Goal: Task Accomplishment & Management: Manage account settings

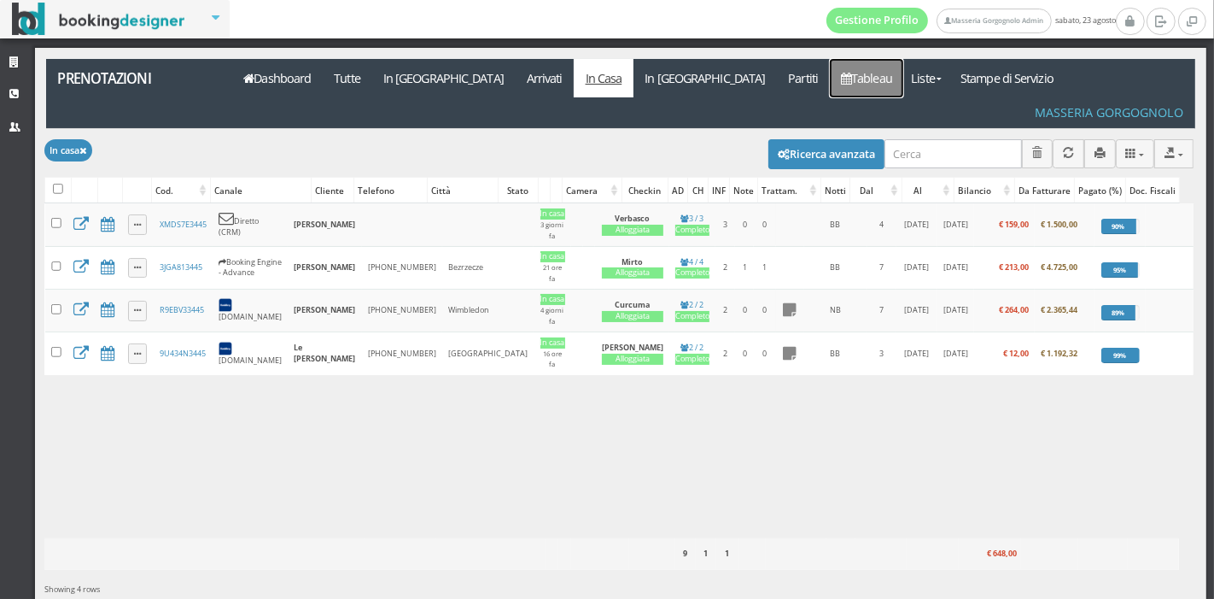
click at [830, 65] on link "Tableau" at bounding box center [867, 78] width 74 height 38
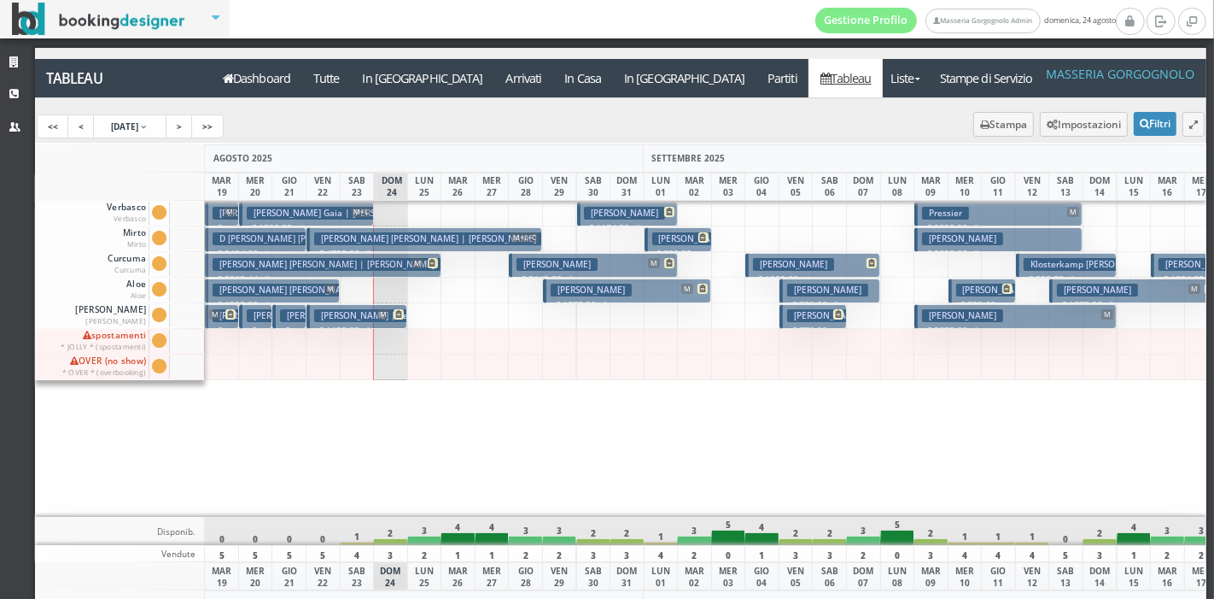
click at [922, 215] on h3 "Pressier" at bounding box center [945, 213] width 47 height 13
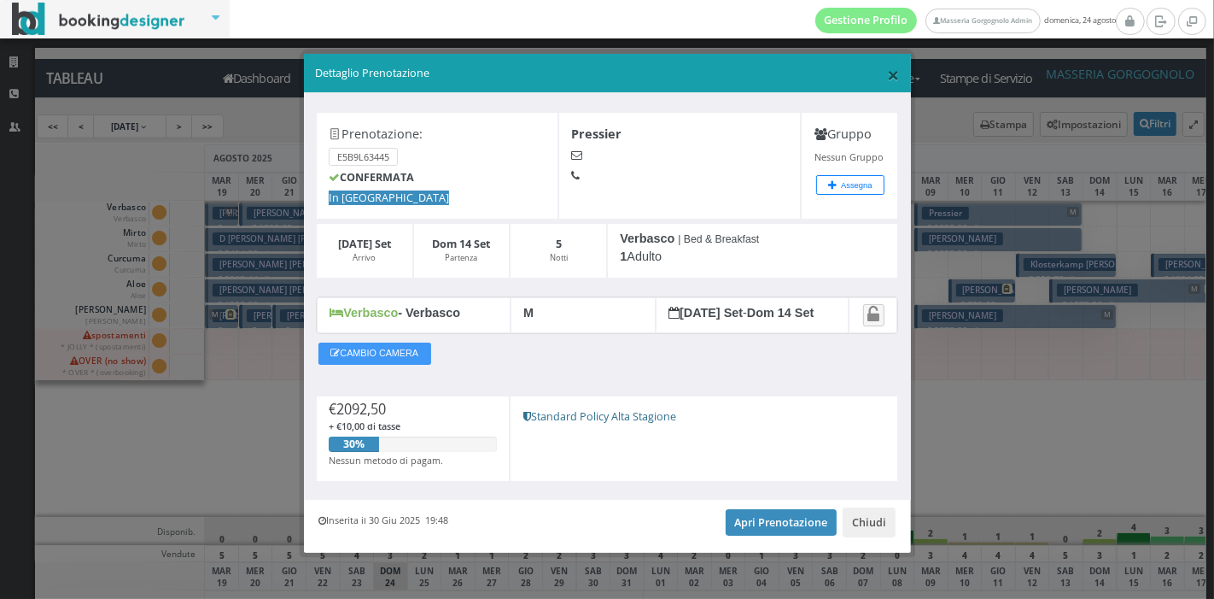
click at [887, 72] on span "×" at bounding box center [893, 74] width 12 height 29
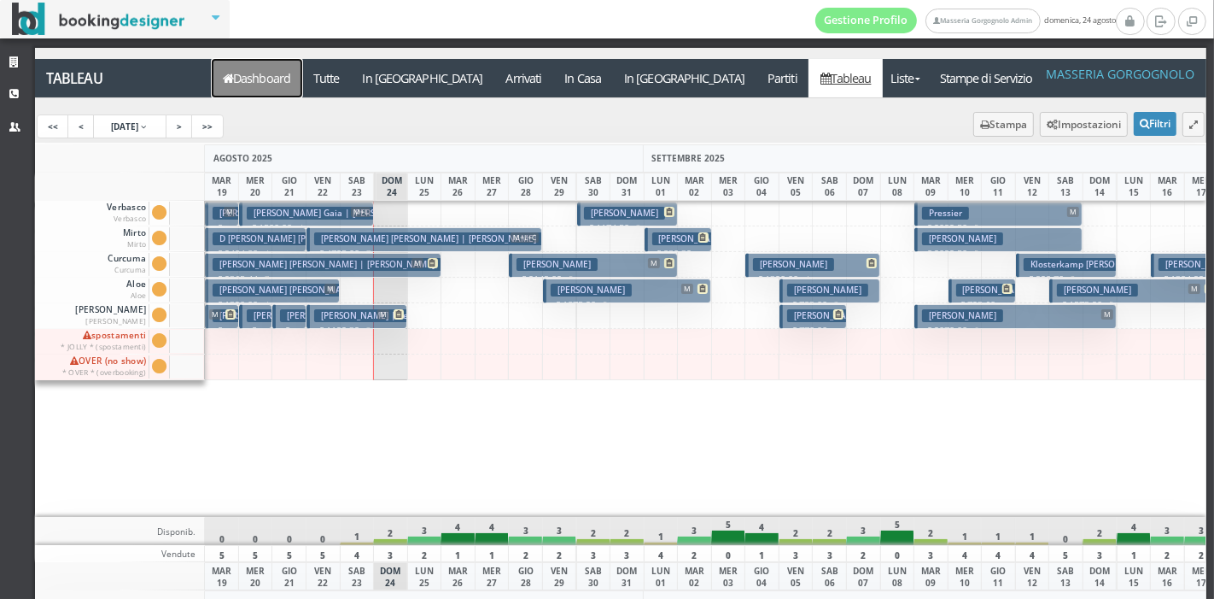
click at [249, 63] on link "Dashboard" at bounding box center [257, 78] width 91 height 38
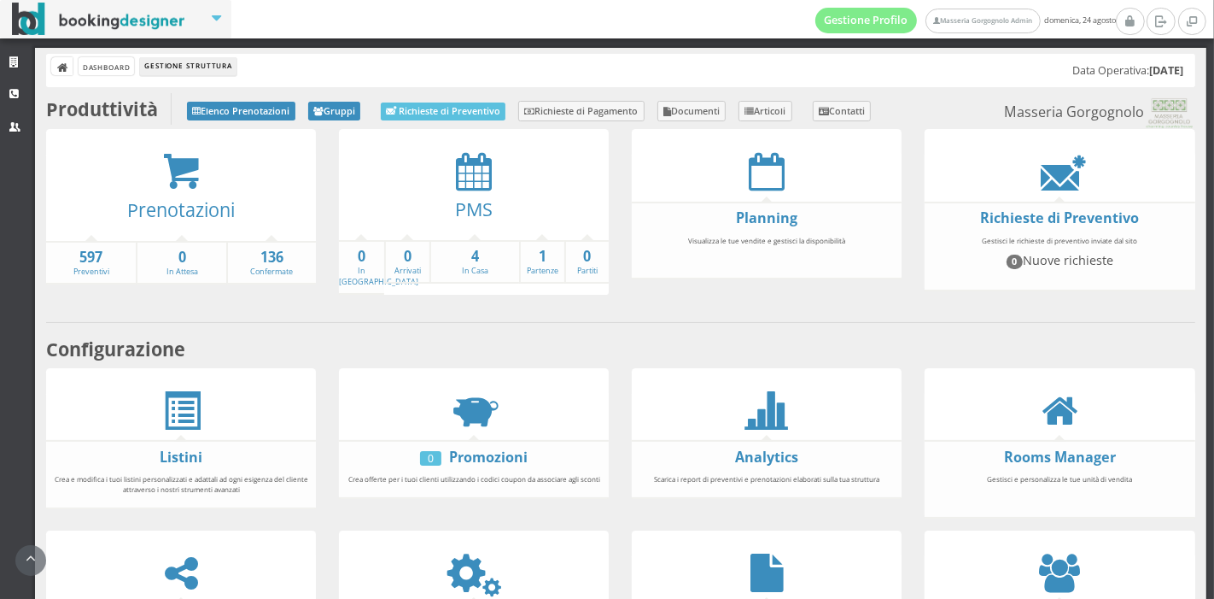
scroll to position [292, 0]
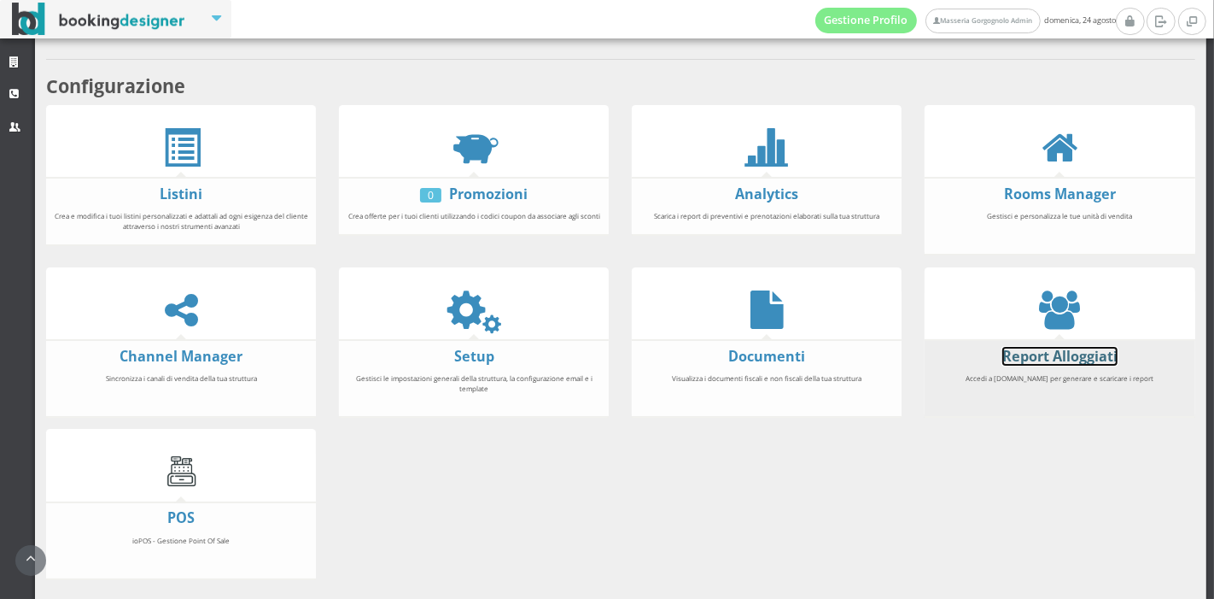
click at [1085, 357] on link "Report Alloggiati" at bounding box center [1059, 356] width 115 height 19
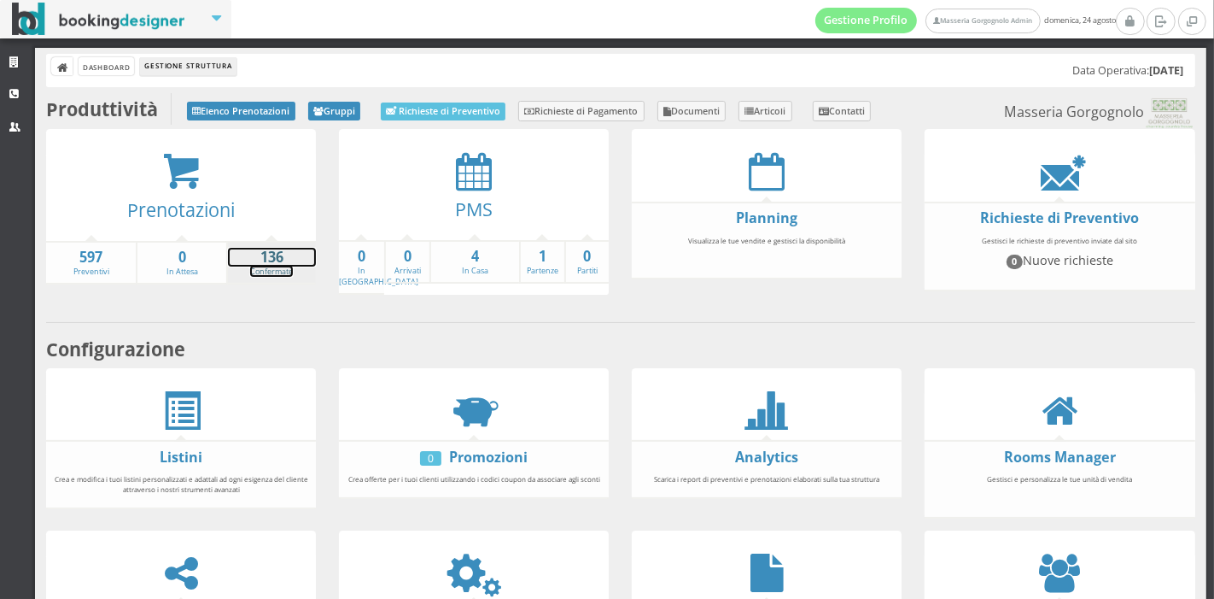
click at [282, 263] on strong "136" at bounding box center [272, 258] width 88 height 20
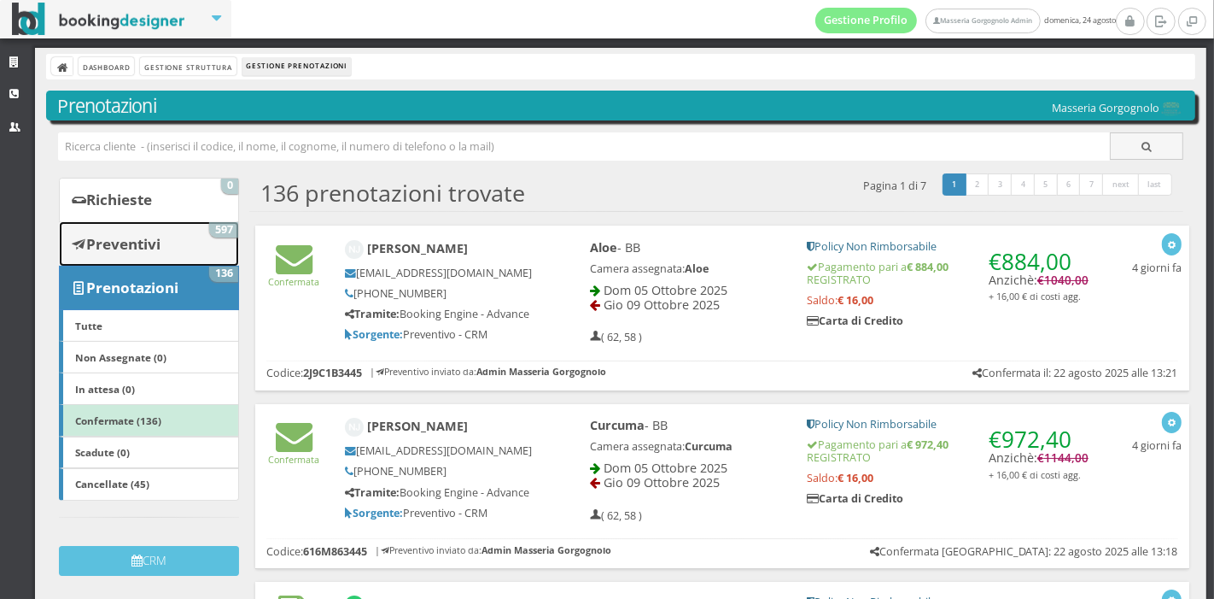
click at [147, 252] on b "Preventivi" at bounding box center [123, 244] width 74 height 20
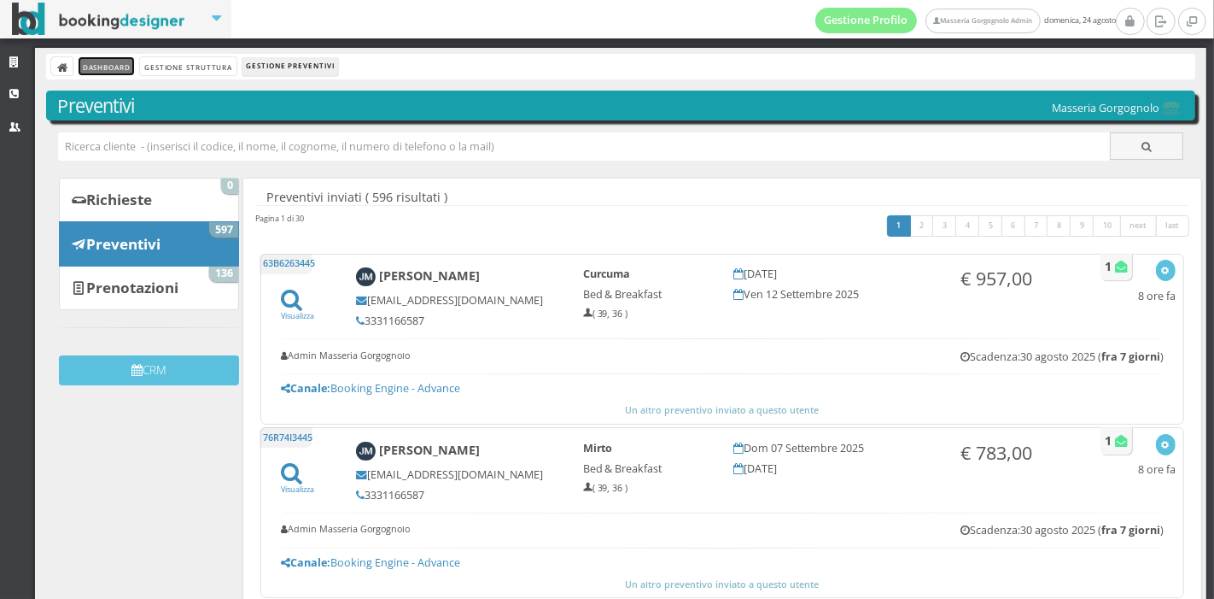
click at [90, 69] on link "Dashboard" at bounding box center [106, 66] width 55 height 18
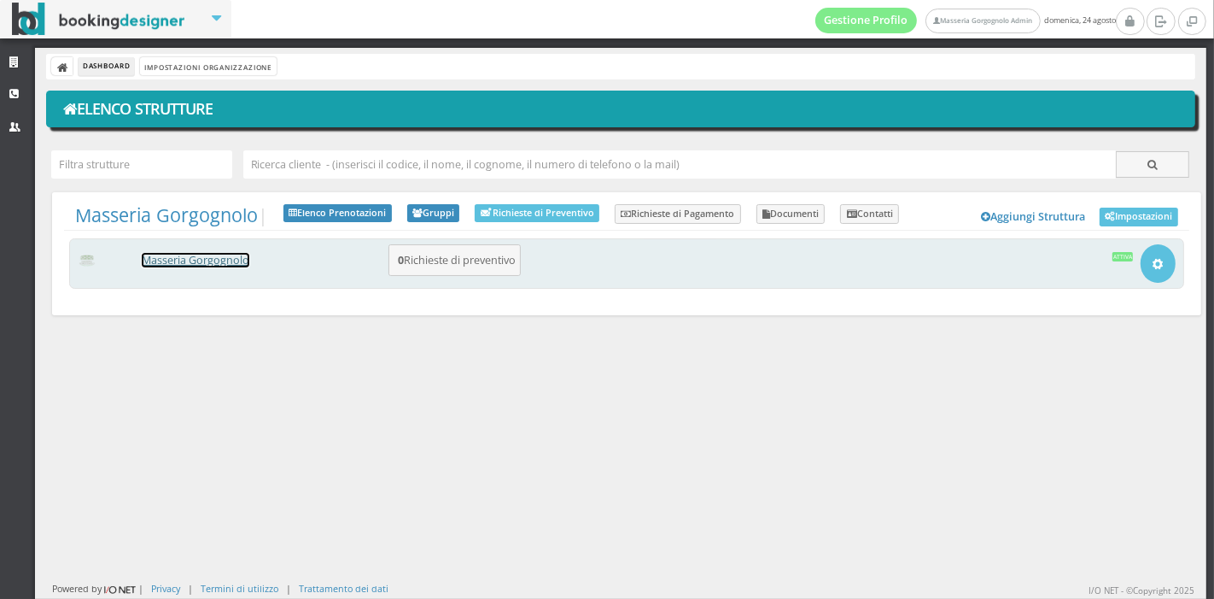
click at [237, 262] on link "Masseria Gorgognolo" at bounding box center [196, 260] width 108 height 15
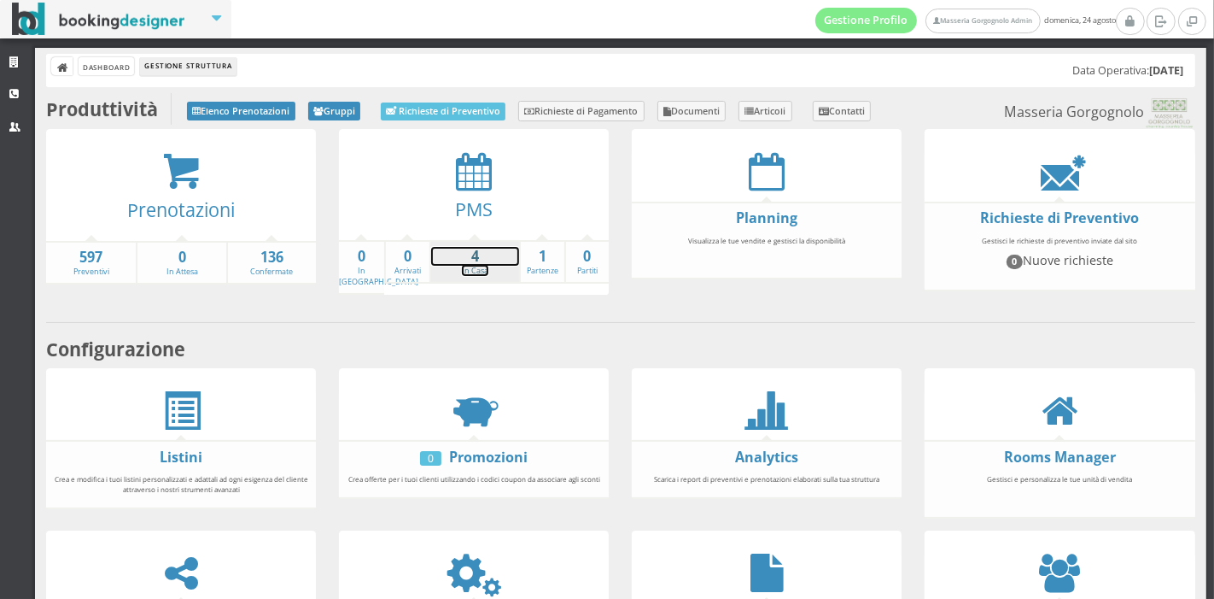
click at [477, 266] on link "4 In Casa" at bounding box center [475, 262] width 88 height 30
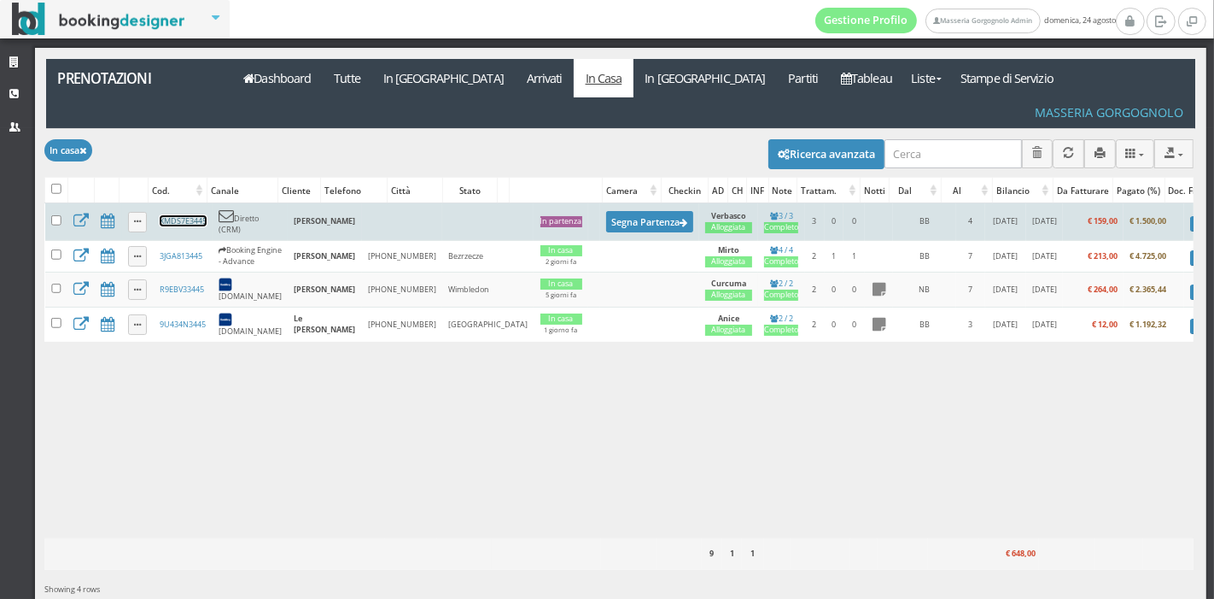
click at [185, 215] on link "XMDS7E3445" at bounding box center [183, 220] width 47 height 11
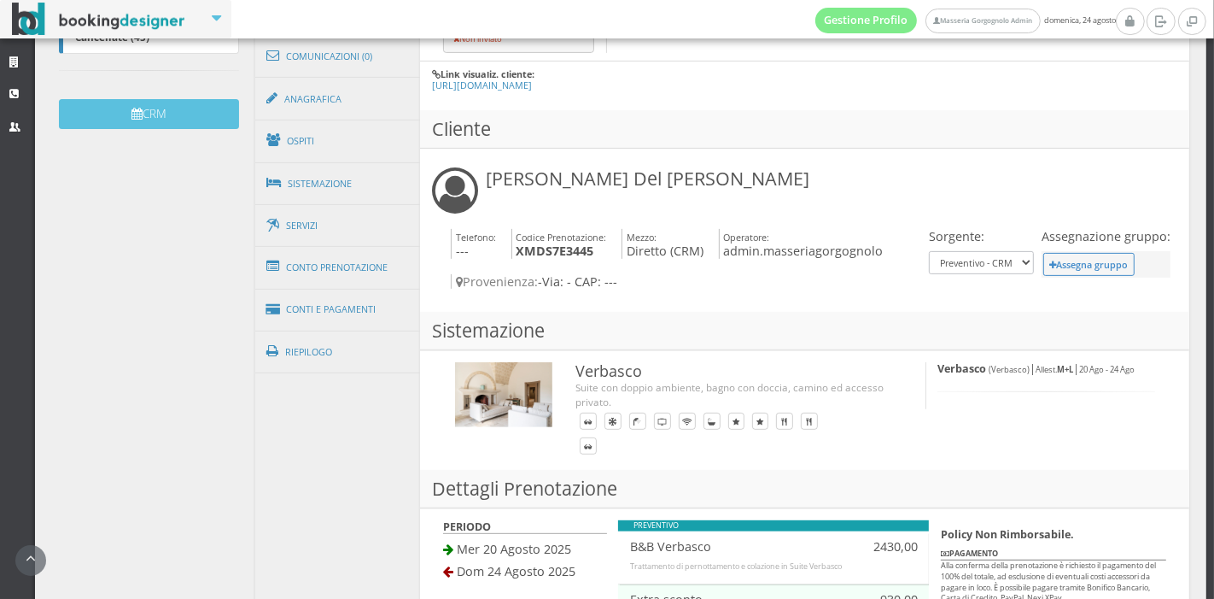
scroll to position [524, 0]
click at [371, 293] on link "Conti e Pagamenti" at bounding box center [338, 311] width 166 height 44
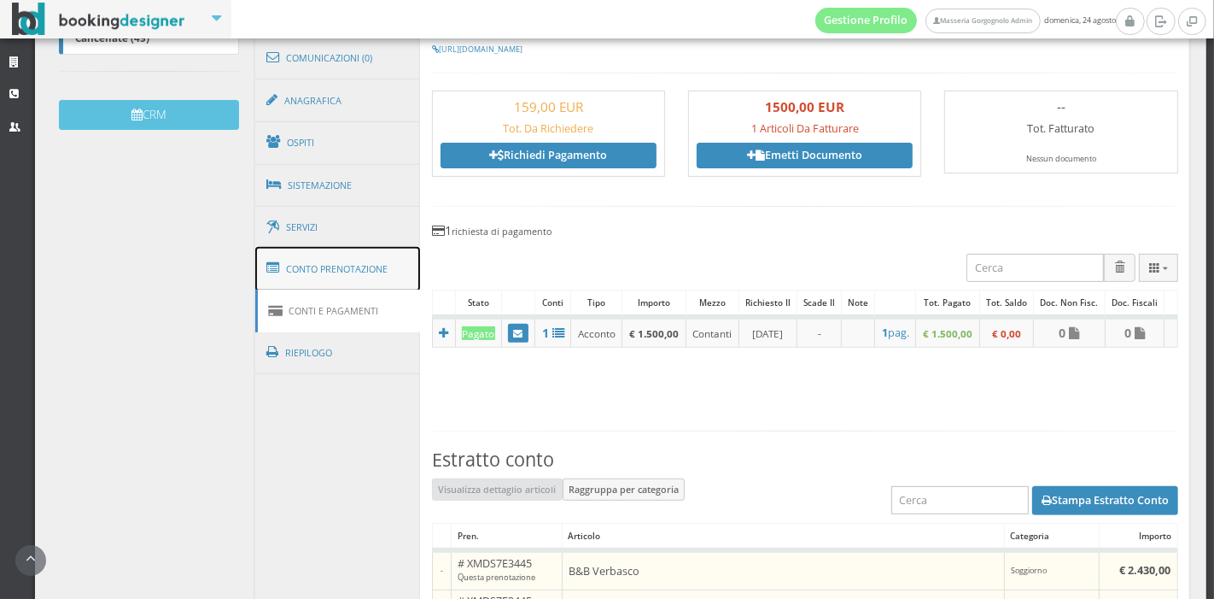
click at [368, 279] on link "Conto Prenotazione" at bounding box center [338, 269] width 166 height 44
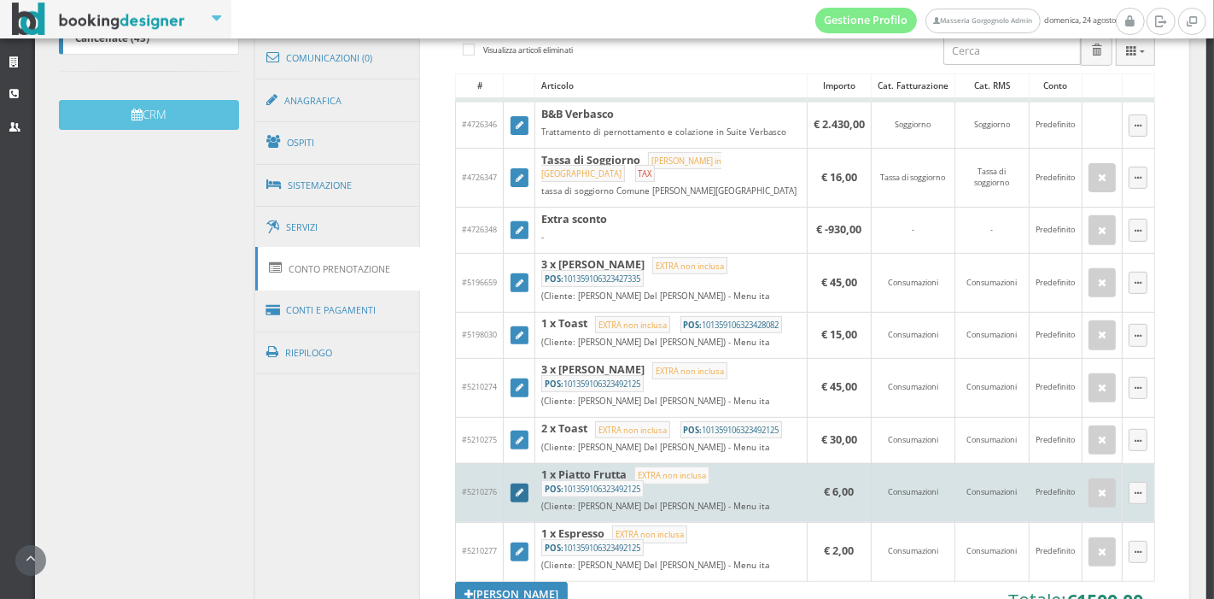
click at [519, 498] on icon at bounding box center [520, 492] width 8 height 9
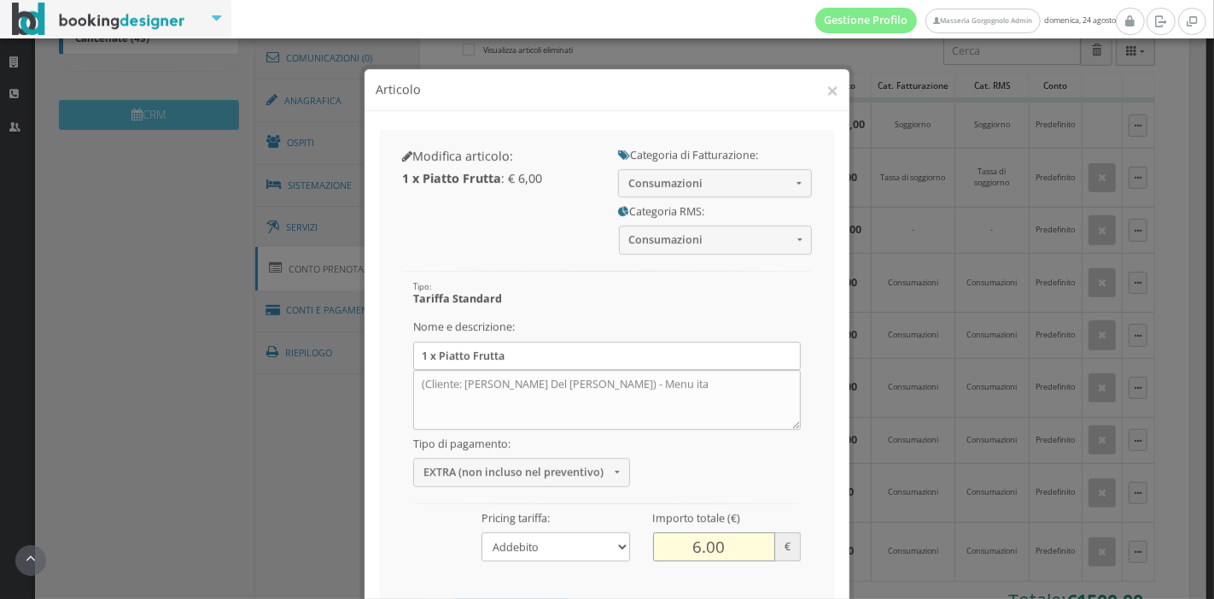
click at [687, 526] on input "6.00" at bounding box center [714, 531] width 123 height 28
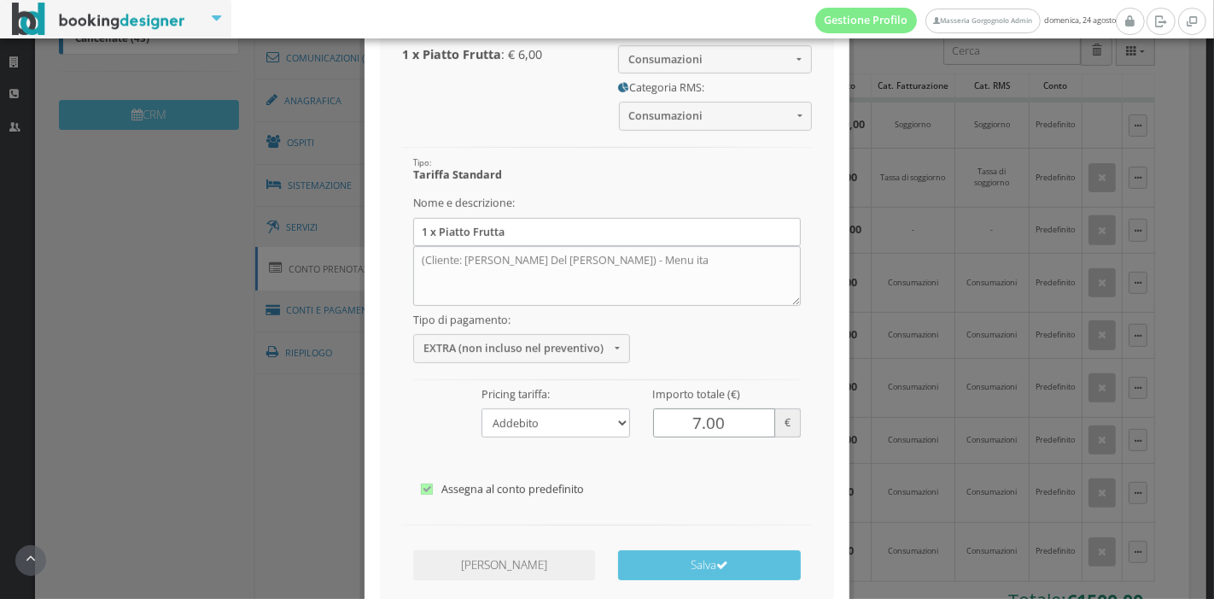
scroll to position [198, 0]
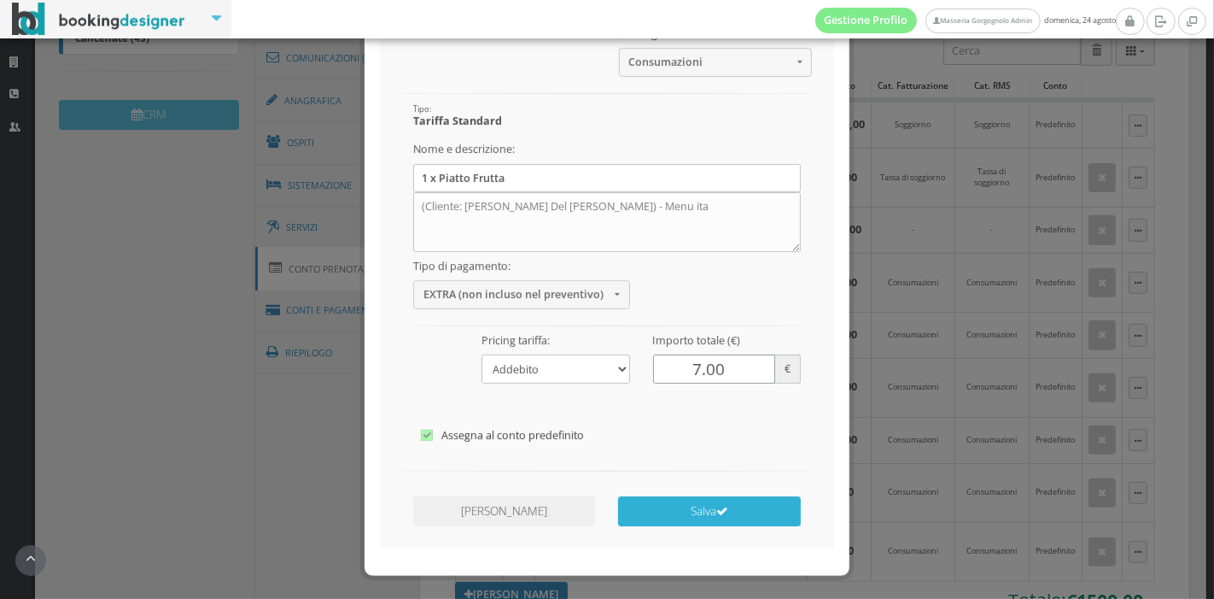
type input "7.00"
click at [683, 494] on button "Salva" at bounding box center [709, 496] width 182 height 30
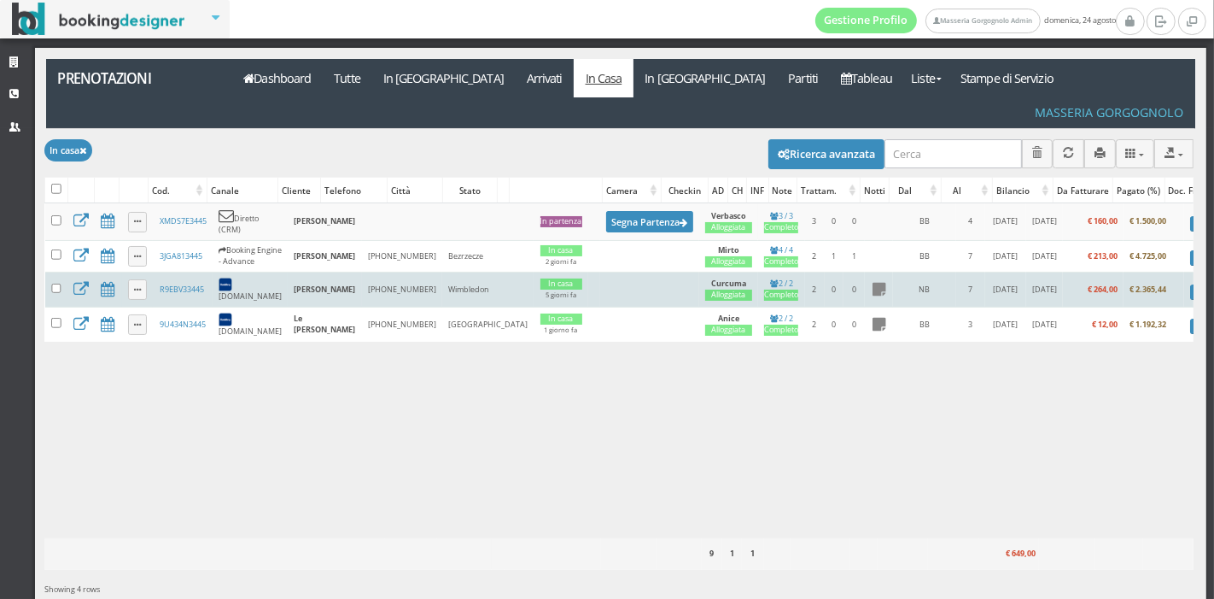
click at [176, 272] on td "R9EBV33445" at bounding box center [182, 289] width 59 height 35
click at [178, 283] on link "R9EBV33445" at bounding box center [182, 288] width 44 height 11
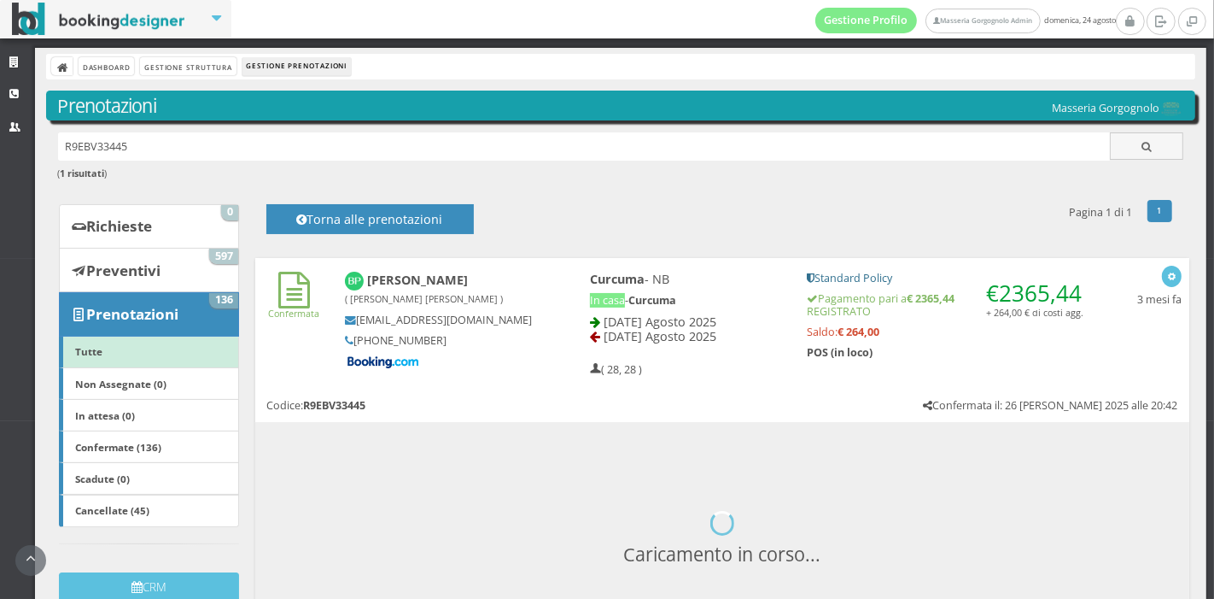
scroll to position [229, 0]
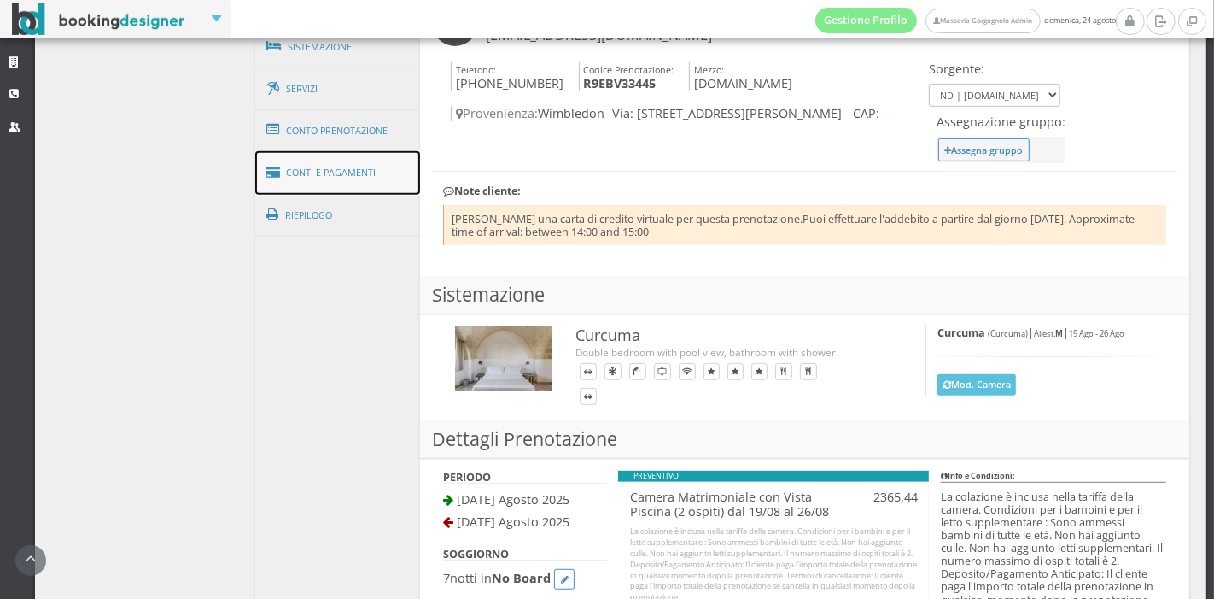
click at [339, 162] on link "Conti e Pagamenti" at bounding box center [338, 173] width 166 height 44
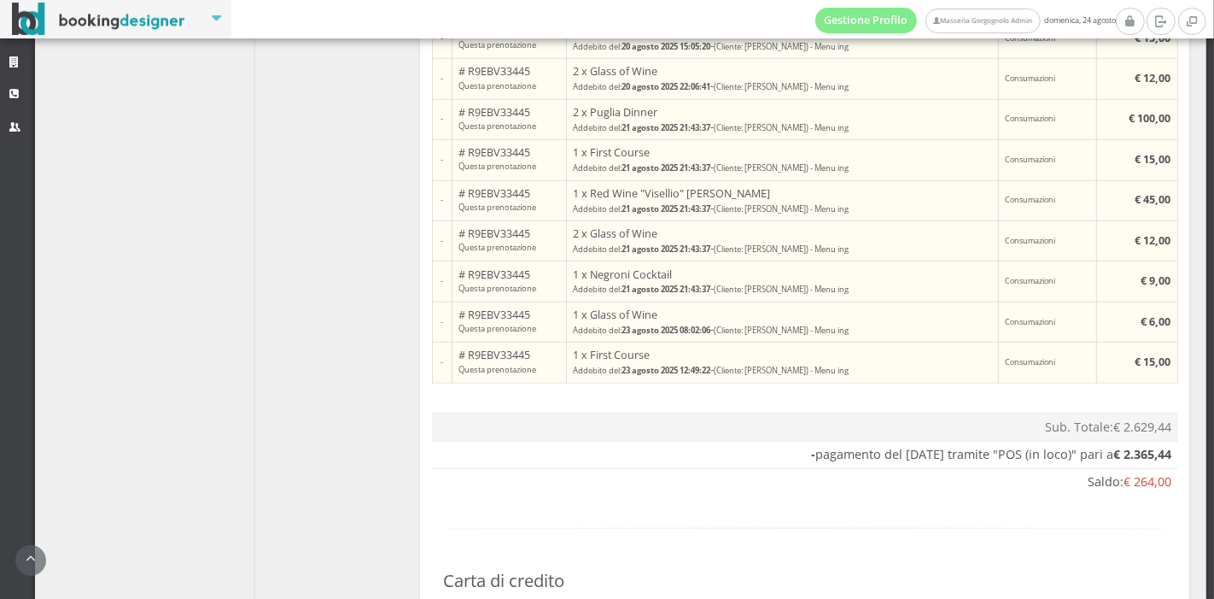
scroll to position [1306, 0]
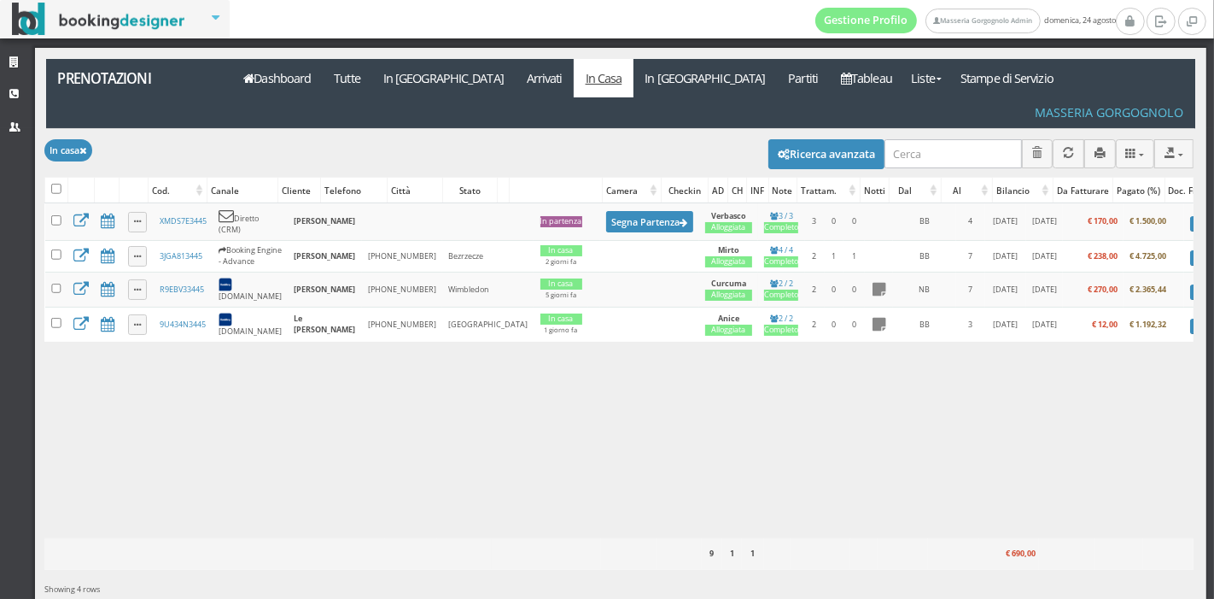
click at [580, 399] on div "Caricamento in corso Cod. Canale Cliente Telefono Città Stato Camera Checkin AD…" at bounding box center [618, 370] width 1149 height 335
click at [957, 539] on th at bounding box center [953, 554] width 50 height 31
click at [841, 79] on icon at bounding box center [846, 79] width 10 height 12
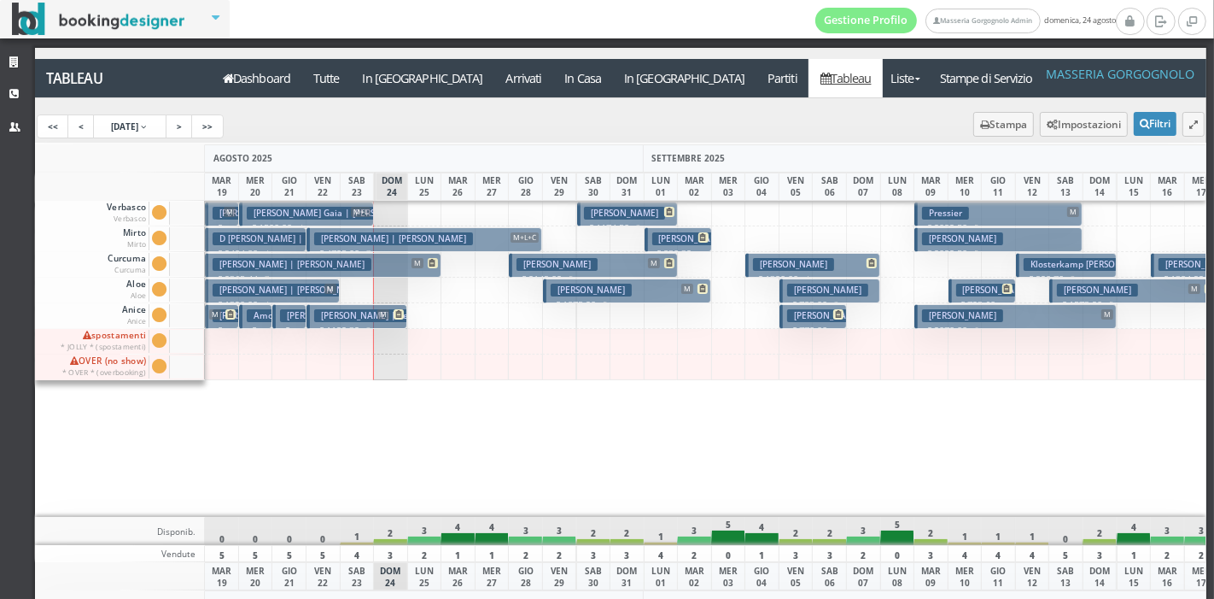
click at [640, 314] on div at bounding box center [627, 316] width 35 height 26
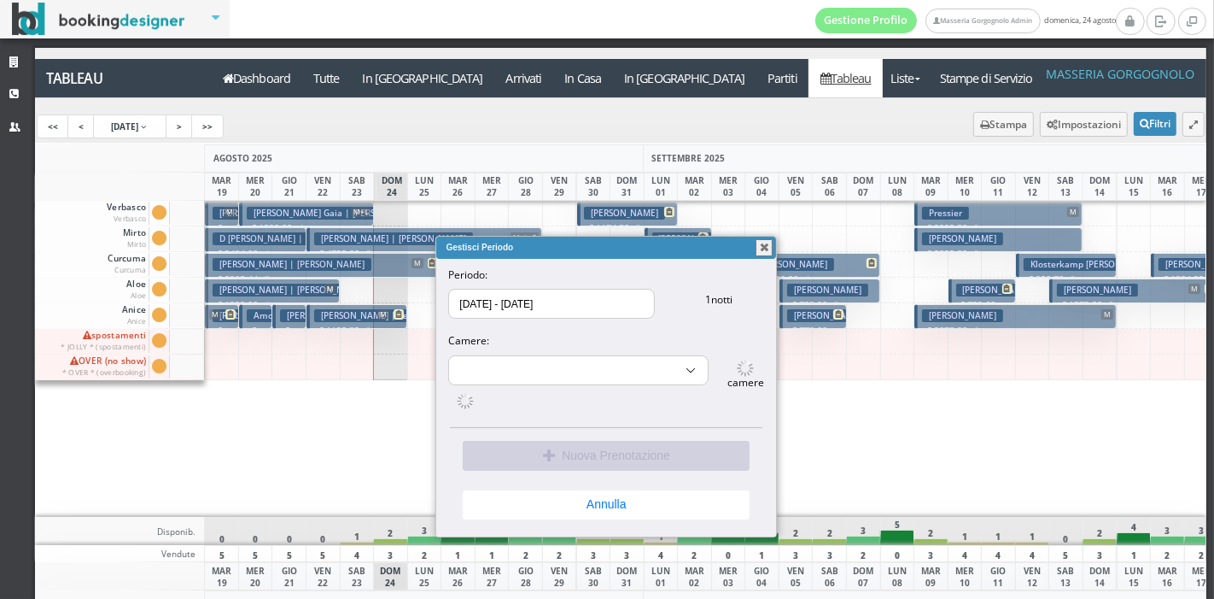
select select "10189"
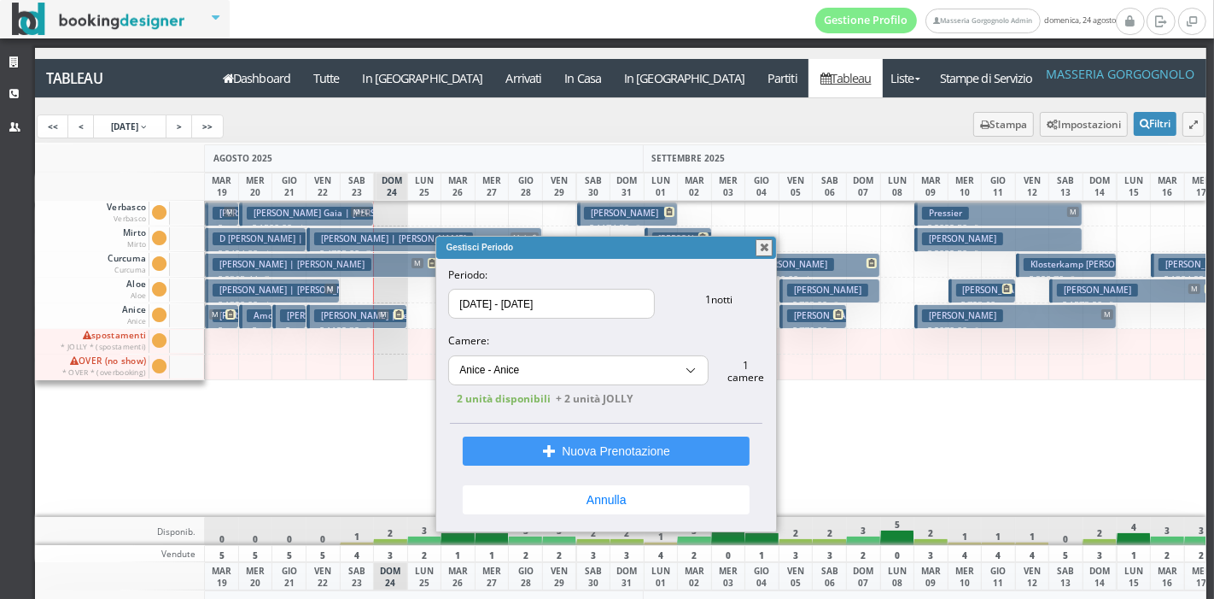
click at [763, 254] on button "button" at bounding box center [764, 247] width 17 height 17
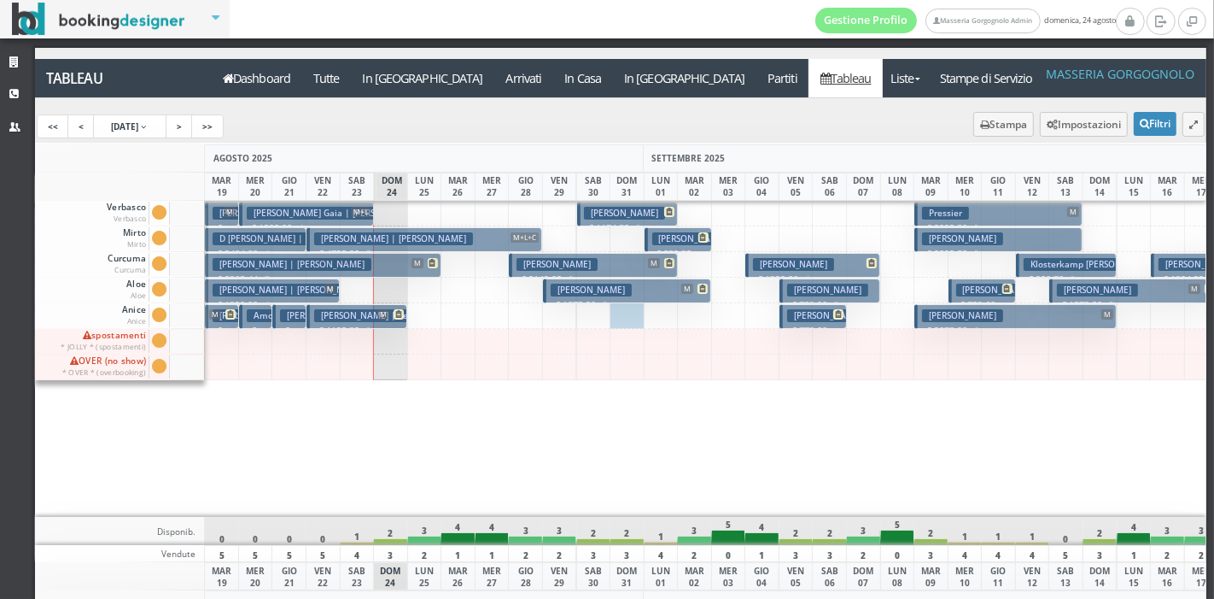
click at [653, 207] on h3 "[PERSON_NAME]" at bounding box center [624, 213] width 81 height 13
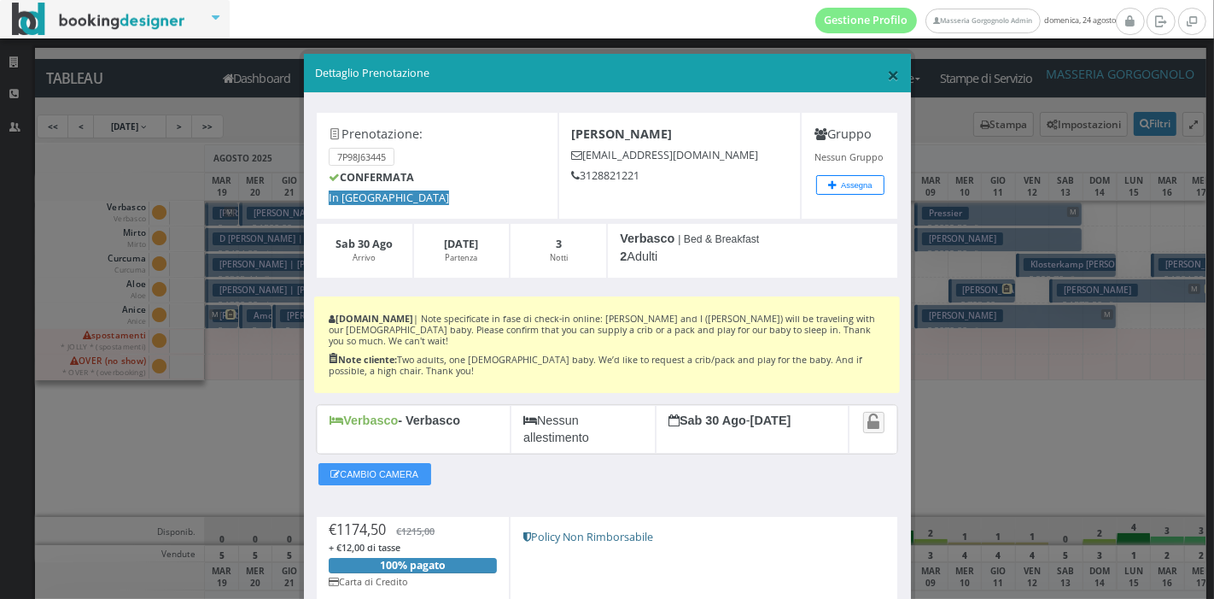
click at [887, 72] on span "×" at bounding box center [893, 74] width 12 height 29
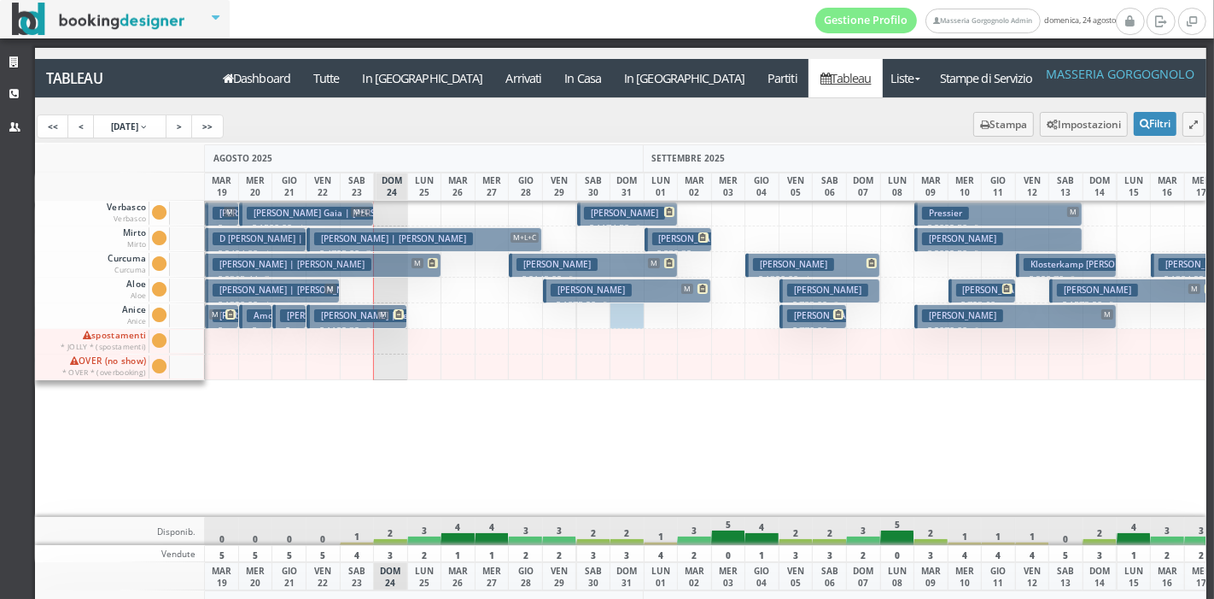
click at [686, 237] on h3 "[PERSON_NAME]" at bounding box center [692, 238] width 81 height 13
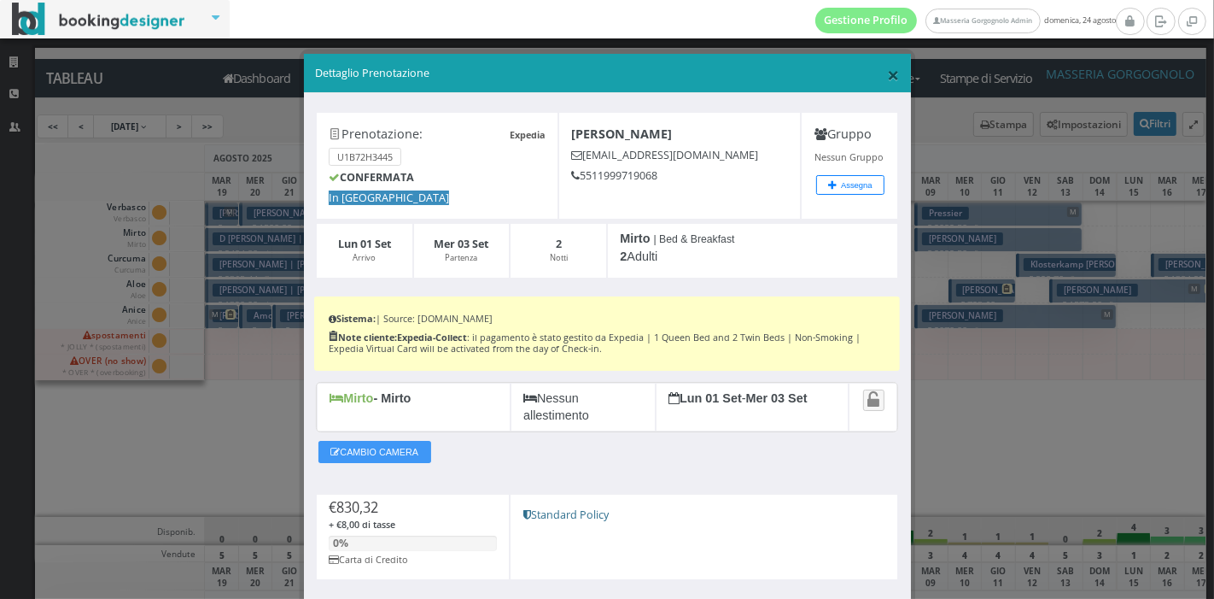
click at [887, 79] on span "×" at bounding box center [893, 74] width 12 height 29
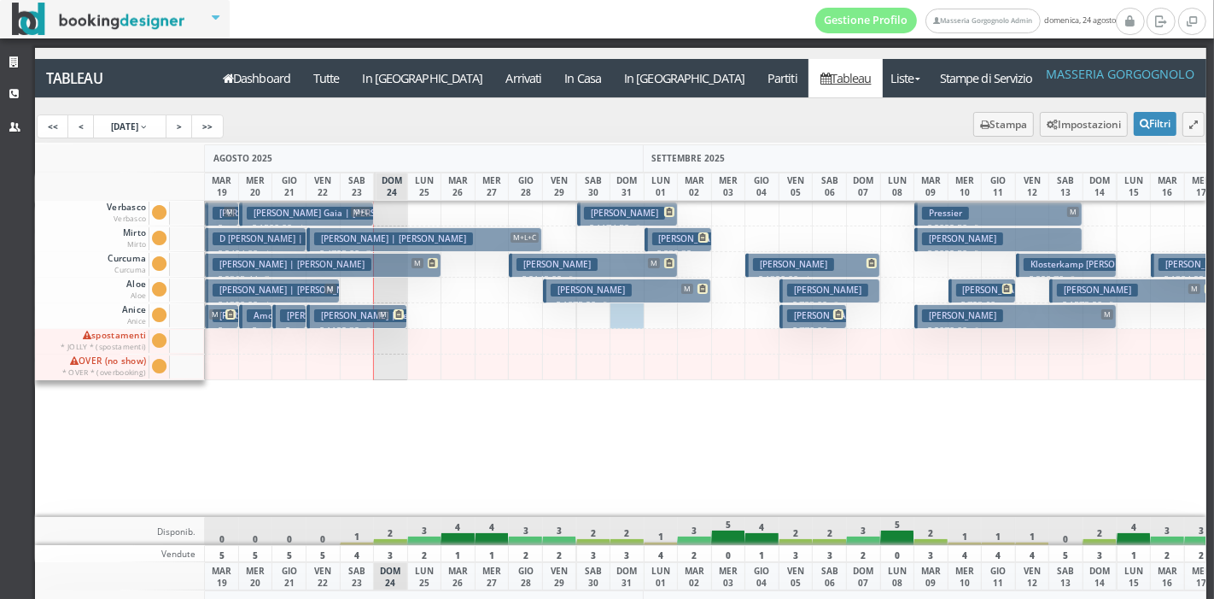
click at [639, 263] on button "[PERSON_NAME] M € 2149.02 5 notti 2 Adulti" at bounding box center [593, 265] width 168 height 25
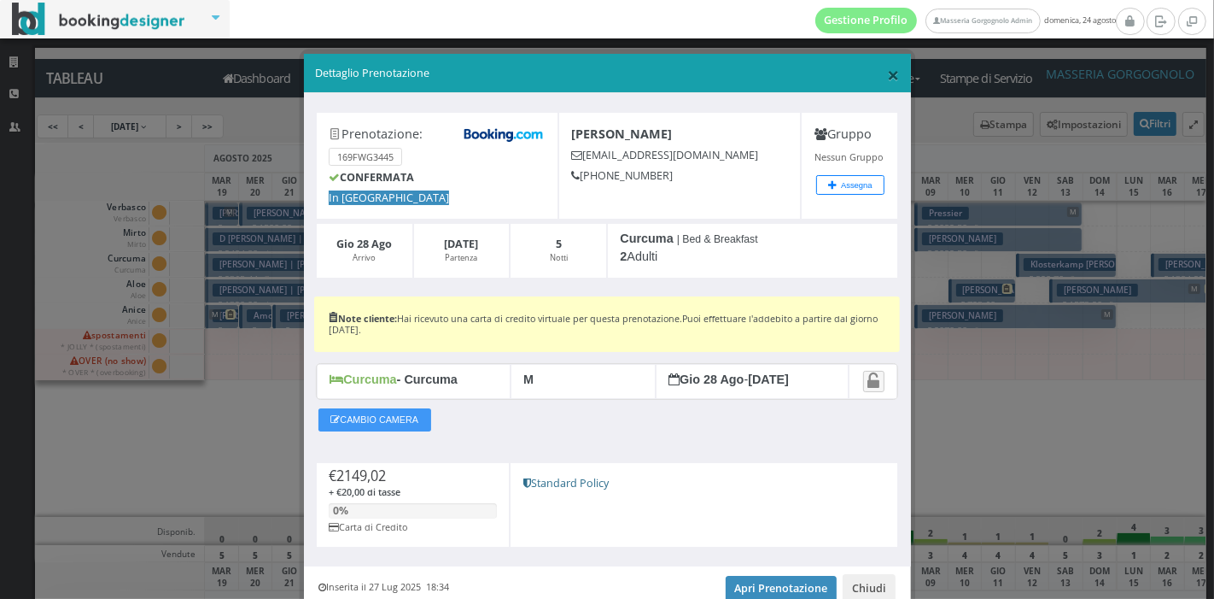
click at [887, 77] on span "×" at bounding box center [893, 74] width 12 height 29
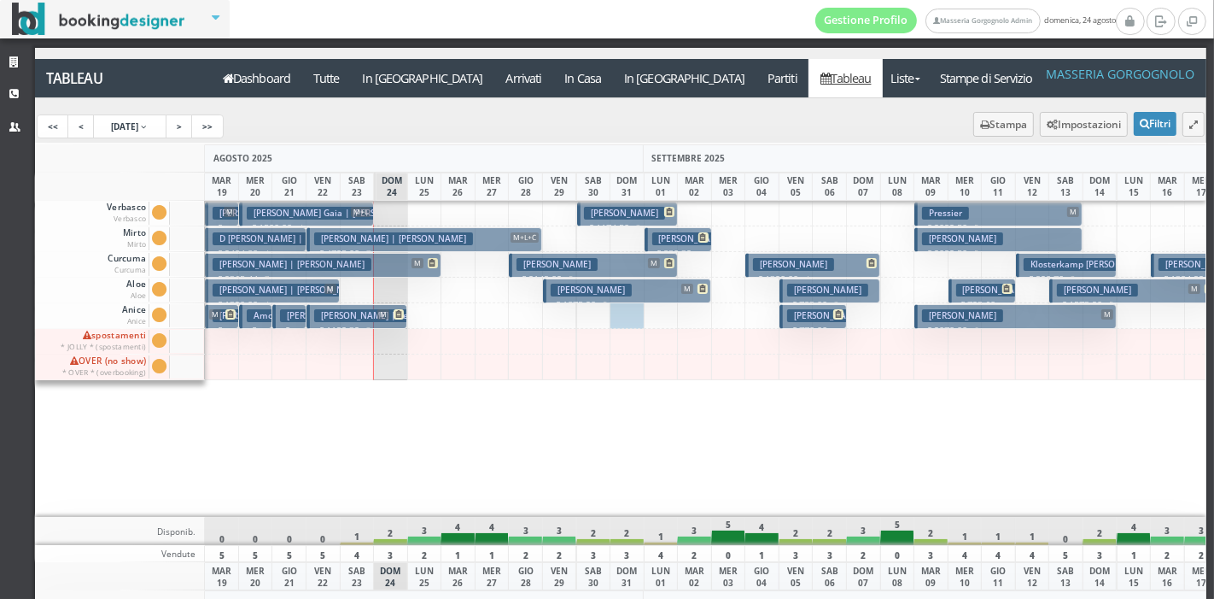
click at [594, 298] on p "€ 1875.20 5 notti" at bounding box center [628, 305] width 155 height 14
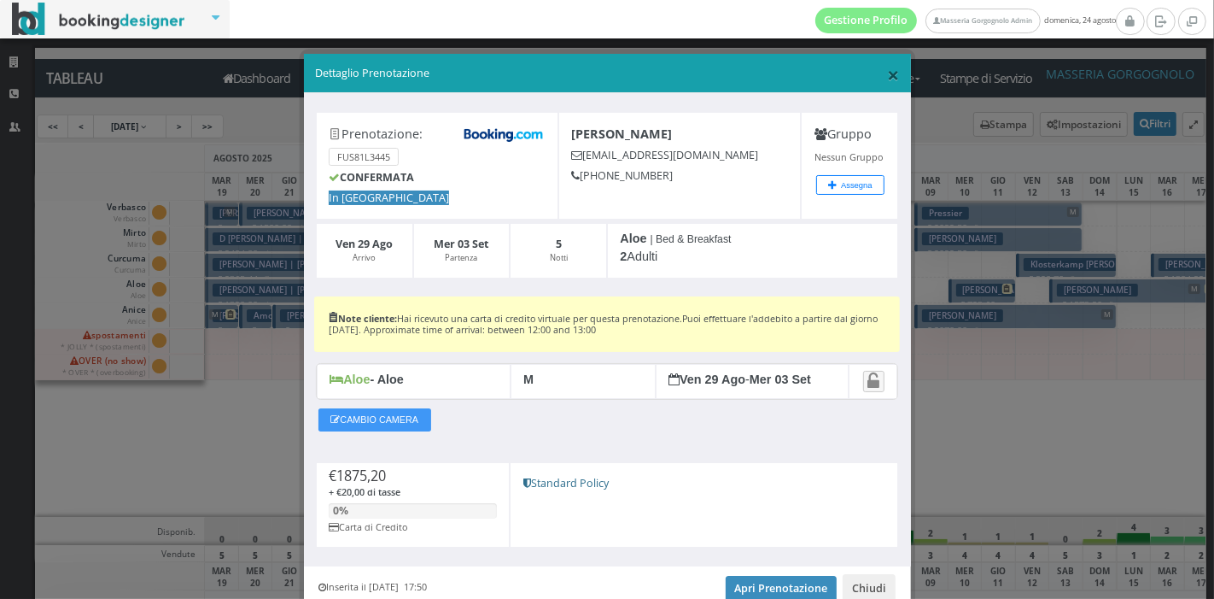
click at [887, 72] on span "×" at bounding box center [893, 74] width 12 height 29
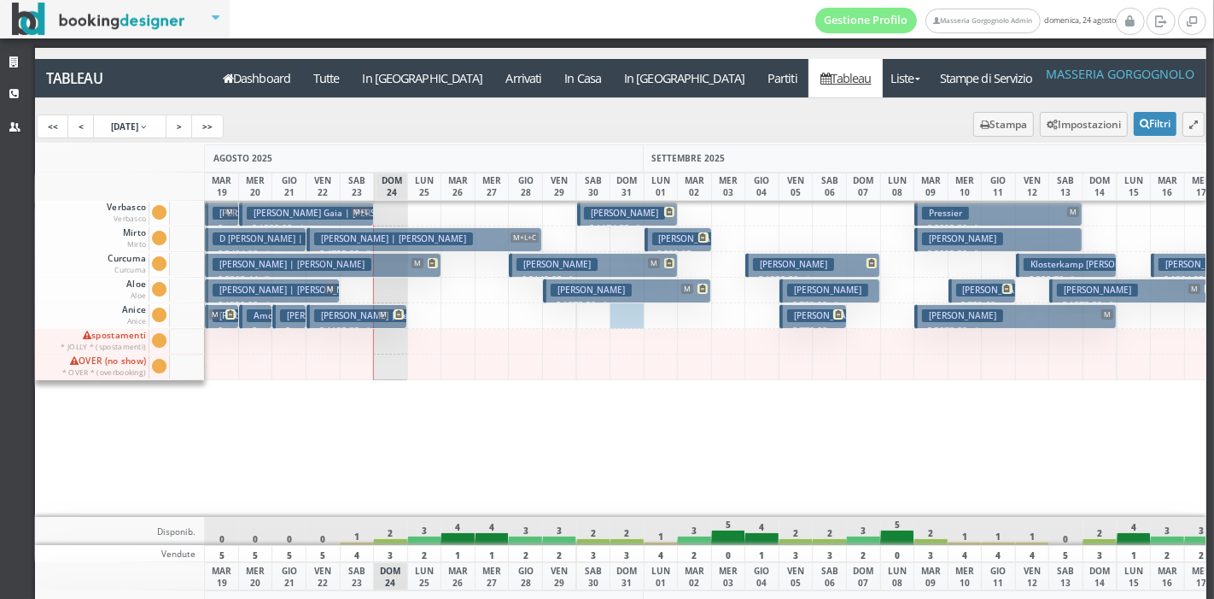
click at [837, 261] on button "[PERSON_NAME] € 1320.00 4 notti 1 Adulto" at bounding box center [812, 265] width 135 height 25
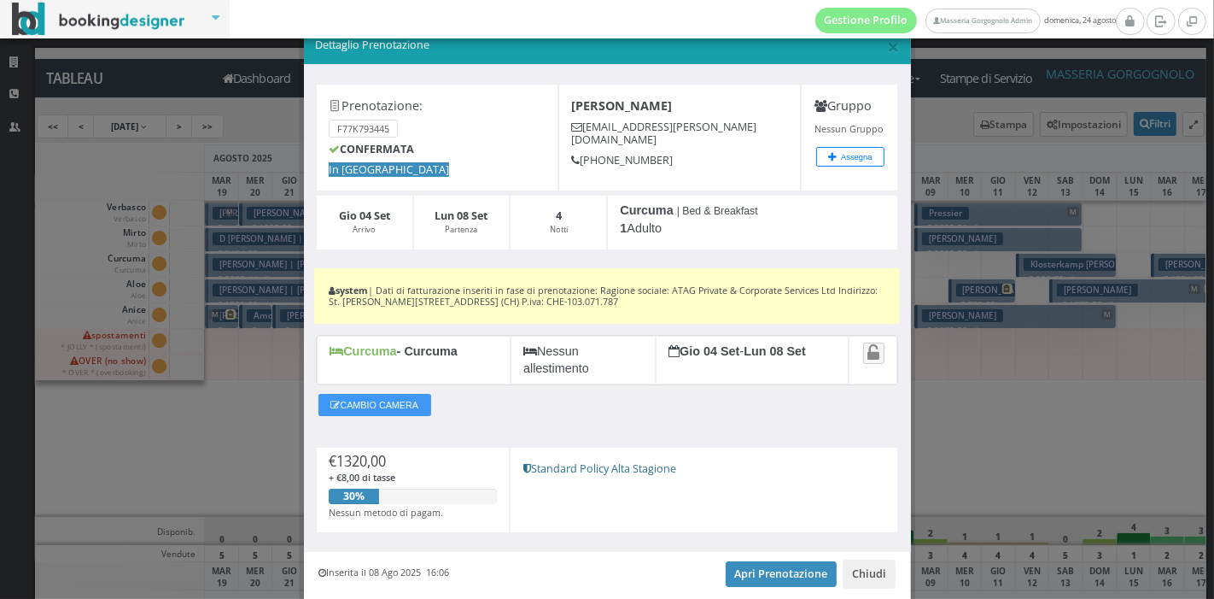
scroll to position [33, 0]
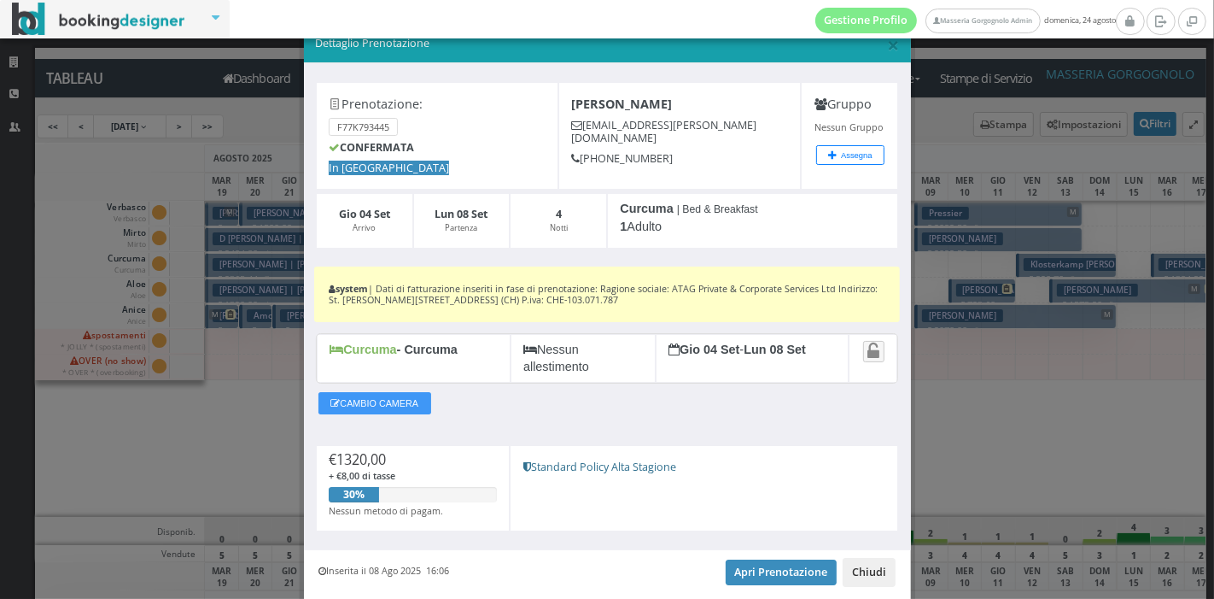
click at [866, 572] on button "Chiudi" at bounding box center [869, 572] width 53 height 29
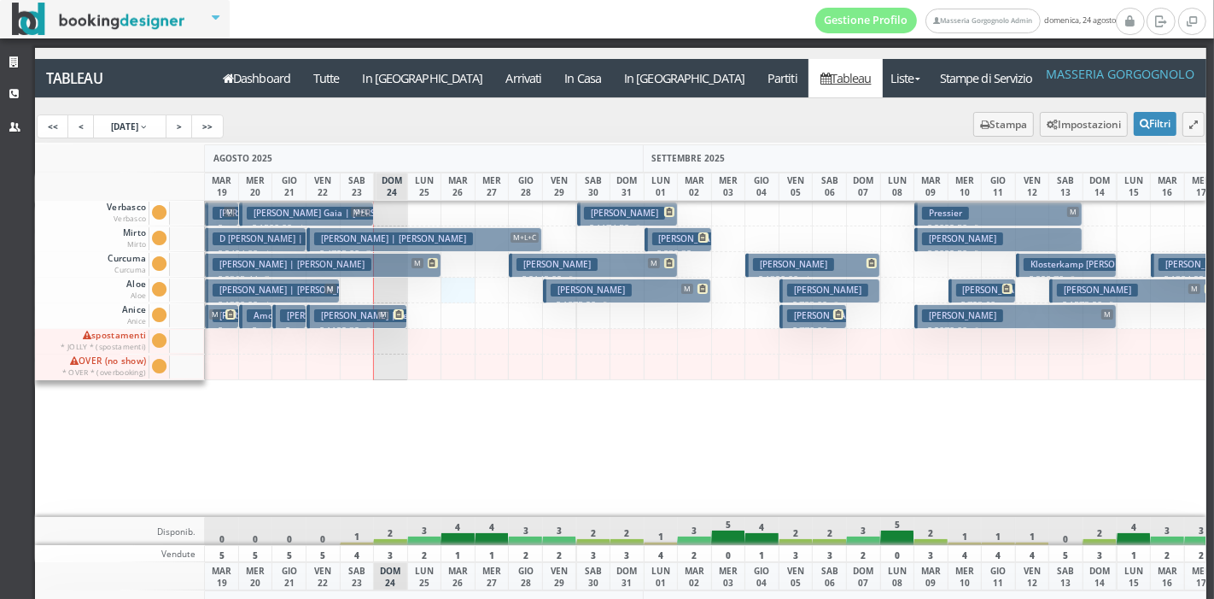
click at [445, 278] on div at bounding box center [458, 290] width 35 height 26
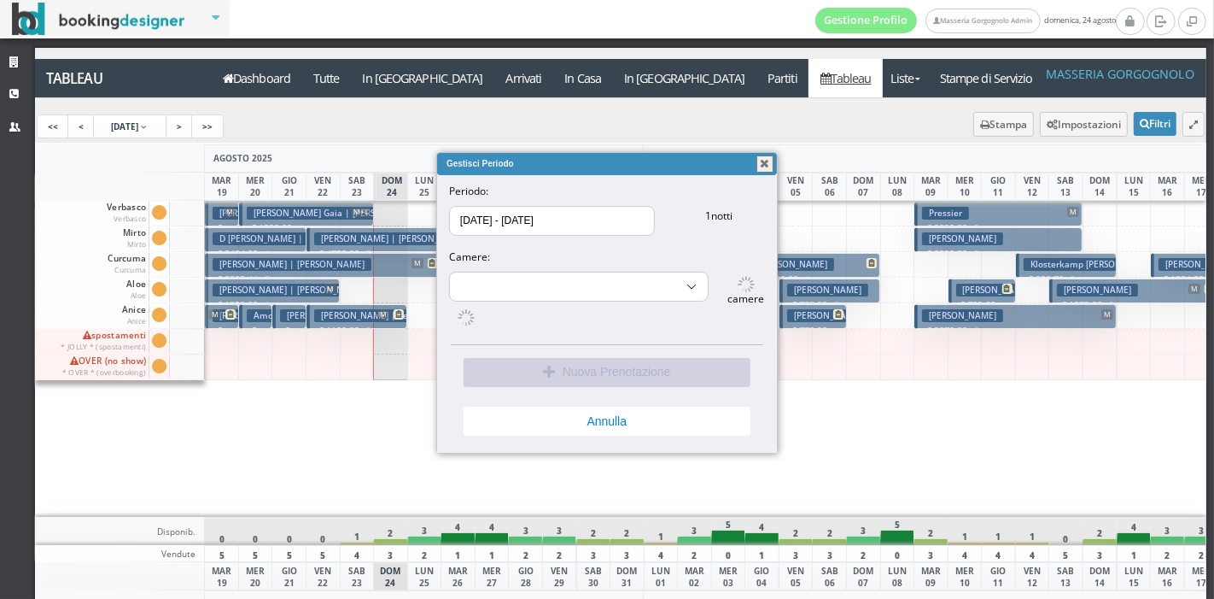
select select "10188"
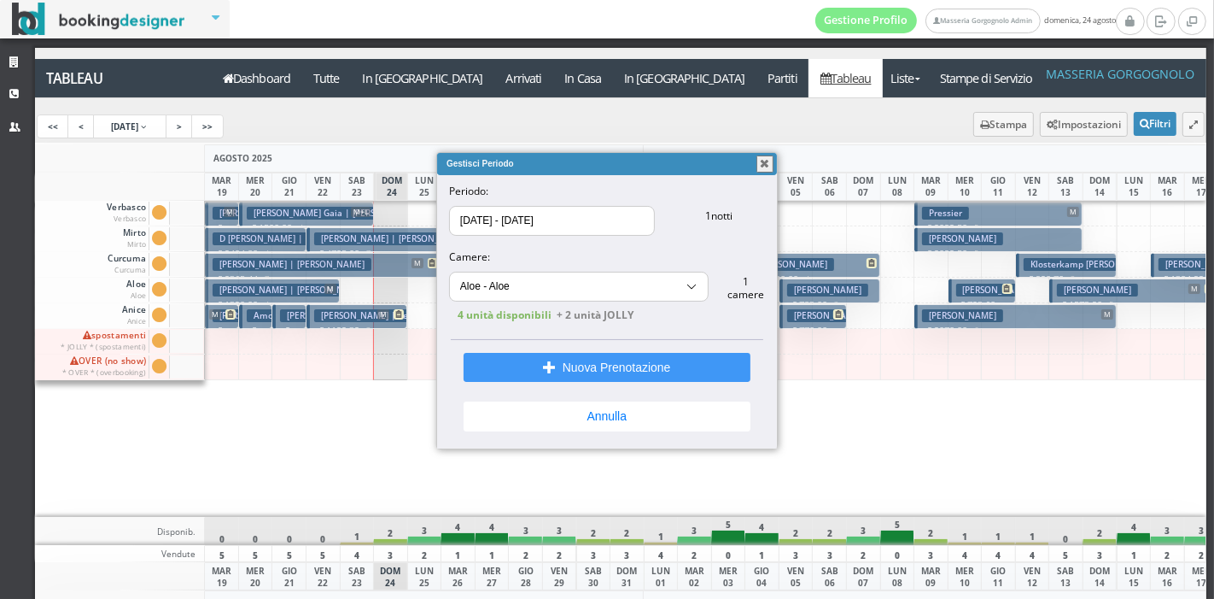
click at [768, 164] on button "button" at bounding box center [764, 163] width 17 height 17
